Goal: Task Accomplishment & Management: Complete application form

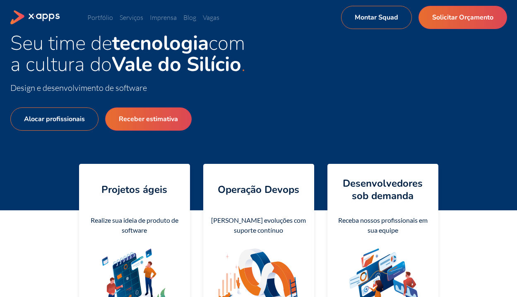
scroll to position [31, 0]
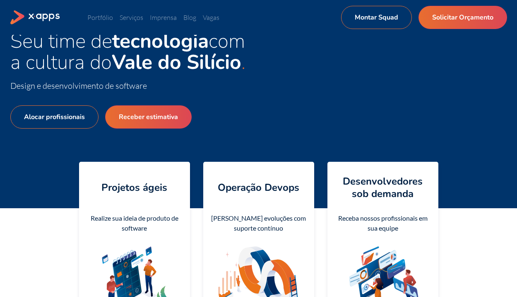
click at [185, 130] on div "Alocar profissionais Receber estimativa" at bounding box center [134, 136] width 249 height 89
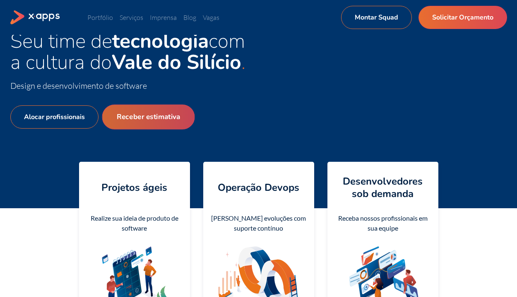
click at [179, 124] on link "Receber estimativa" at bounding box center [148, 116] width 93 height 25
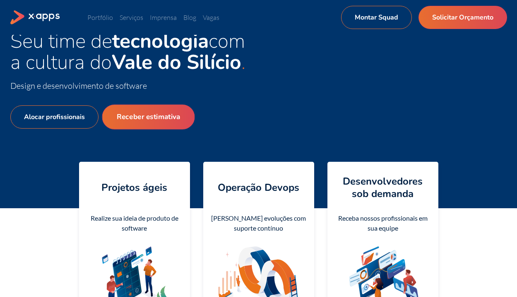
select select "BR"
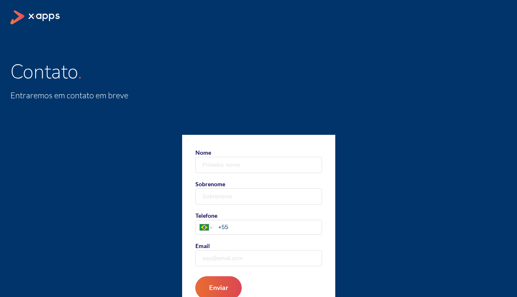
click at [249, 172] on div at bounding box center [259, 165] width 127 height 16
click at [249, 172] on input "Nome" at bounding box center [259, 164] width 126 height 15
type input "[PERSON_NAME]"
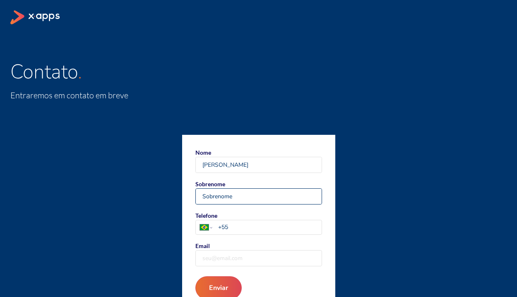
click at [220, 193] on input "Sobrenome" at bounding box center [259, 195] width 126 height 15
type input "Marsiglia"
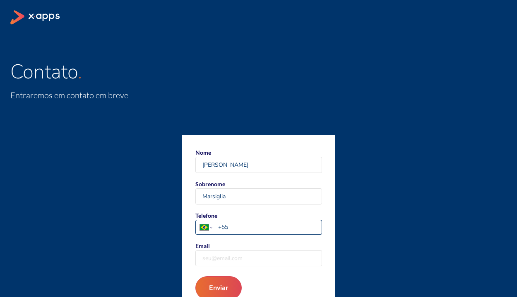
click at [230, 225] on input "+55" at bounding box center [269, 226] width 103 height 9
type input "[PHONE_NUMBER]"
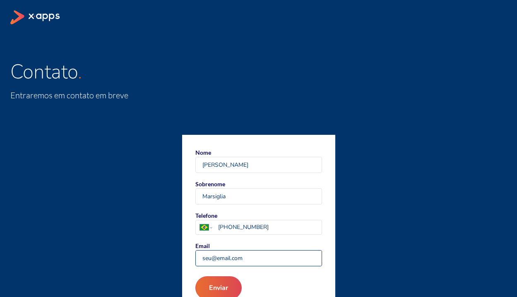
click at [236, 261] on input "Email" at bounding box center [259, 257] width 126 height 15
type input "[EMAIL_ADDRESS][DOMAIN_NAME]"
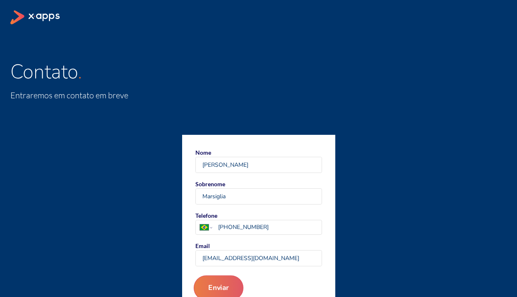
click at [229, 286] on button "Enviar" at bounding box center [218, 287] width 50 height 25
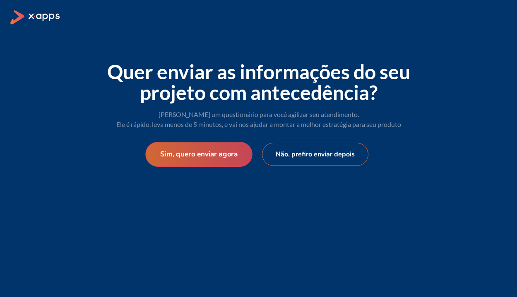
click at [240, 154] on button "Sim, quero enviar agora" at bounding box center [198, 154] width 107 height 25
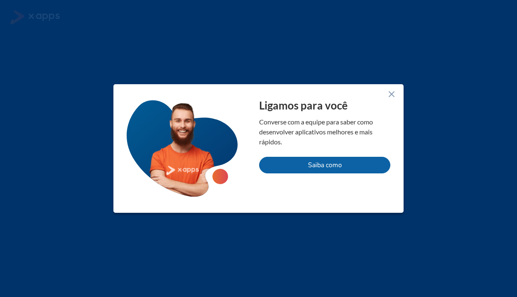
click at [391, 93] on line at bounding box center [391, 94] width 5 height 5
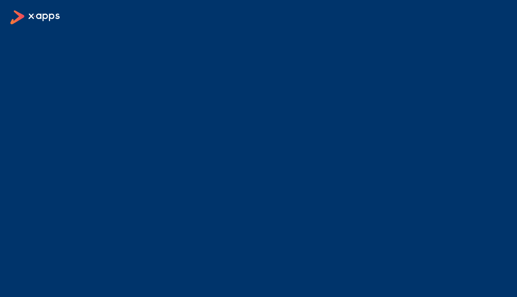
click at [38, 17] on icon at bounding box center [35, 17] width 51 height 14
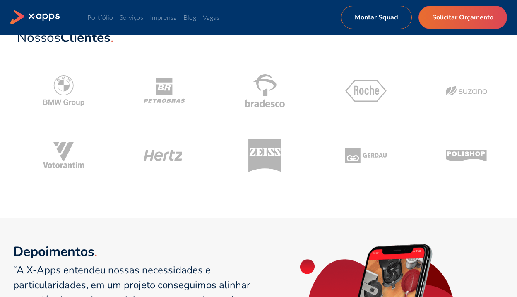
scroll to position [398, 0]
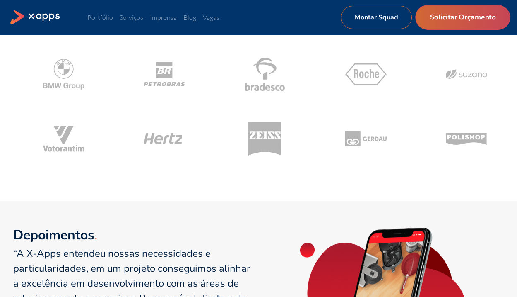
click at [458, 19] on link "Solicitar Orçamento" at bounding box center [462, 17] width 95 height 25
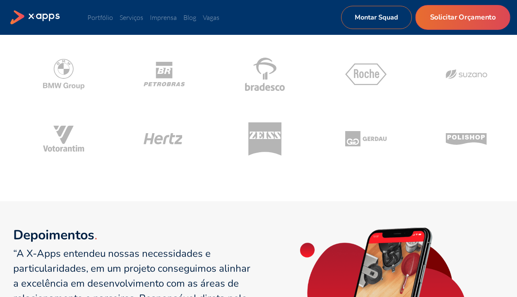
select select "BR"
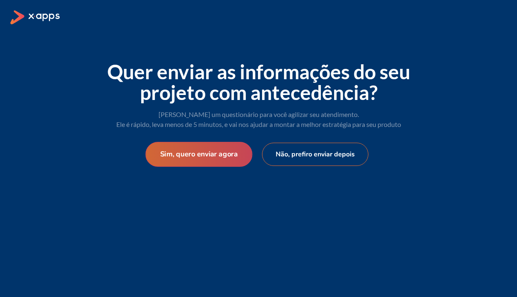
click at [209, 157] on button "Sim, quero enviar agora" at bounding box center [198, 154] width 107 height 25
